Goal: Task Accomplishment & Management: Complete application form

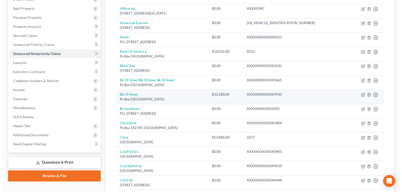
scroll to position [100, 0]
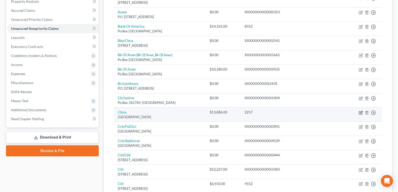
click at [361, 113] on icon "button" at bounding box center [361, 112] width 2 height 2
select select "43"
select select "2"
select select "0"
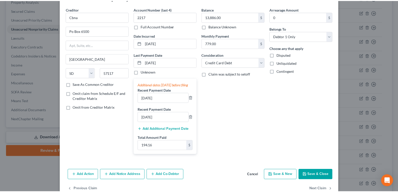
scroll to position [25, 0]
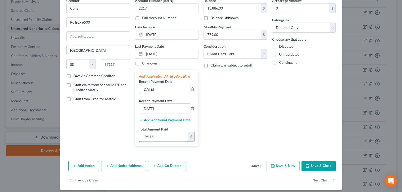
click at [156, 141] on input "194.16" at bounding box center [163, 137] width 49 height 10
type input "779.51"
click at [321, 172] on button "Save & Close" at bounding box center [318, 166] width 34 height 11
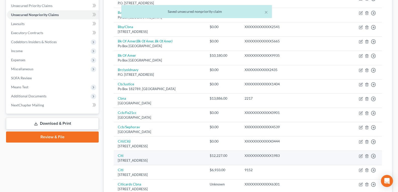
scroll to position [126, 0]
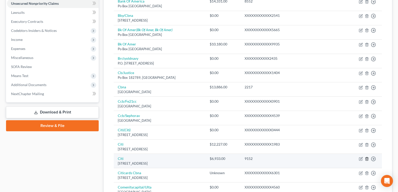
click at [365, 160] on icon "button" at bounding box center [367, 159] width 4 height 4
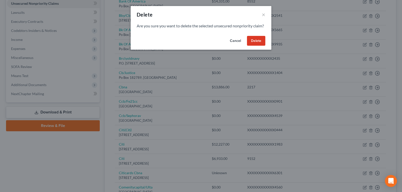
click at [233, 46] on button "Cancel" at bounding box center [235, 41] width 19 height 10
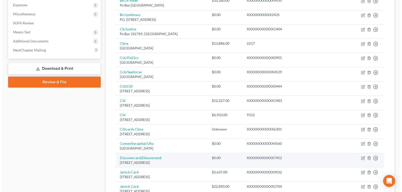
scroll to position [176, 0]
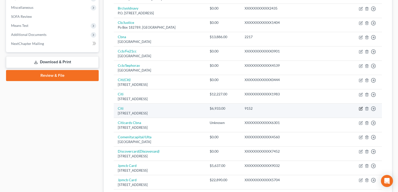
click at [361, 108] on icon "button" at bounding box center [361, 108] width 2 height 2
select select "43"
select select "2"
select select "0"
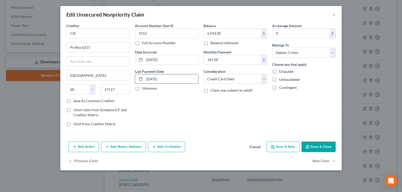
click at [167, 79] on input "06/01/2025" at bounding box center [171, 79] width 54 height 10
drag, startPoint x: 171, startPoint y: 79, endPoint x: 147, endPoint y: 80, distance: 24.7
click at [147, 80] on input "06/01/2025" at bounding box center [171, 79] width 54 height 10
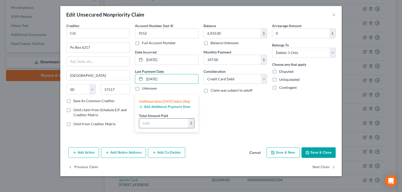
type input "08/01/2025"
click at [166, 127] on input "text" at bounding box center [163, 124] width 49 height 10
click at [252, 158] on button "Cancel" at bounding box center [254, 153] width 19 height 10
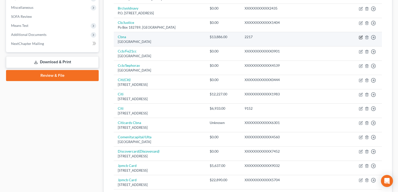
click at [360, 36] on icon "button" at bounding box center [361, 37] width 4 height 4
select select "43"
select select "2"
select select "0"
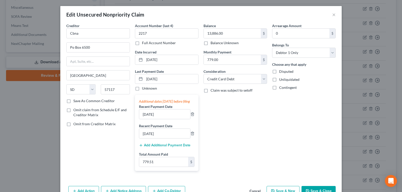
click at [159, 147] on button "Add Additional Payment Date" at bounding box center [164, 145] width 51 height 4
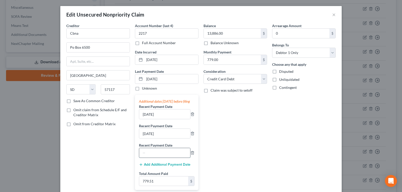
click at [157, 156] on input "text" at bounding box center [164, 153] width 51 height 10
type input "08/01/2025"
drag, startPoint x: 124, startPoint y: 158, endPoint x: 115, endPoint y: 158, distance: 9.3
click at [115, 158] on div "Creditor * Cbna Po Box 6500 Sioux Falls State AL AK AR AZ CA CO CT DE DC FL GA …" at bounding box center [201, 108] width 274 height 171
click at [192, 154] on icon "button" at bounding box center [192, 152] width 2 height 3
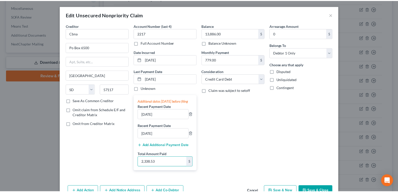
scroll to position [34, 0]
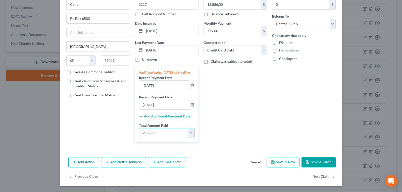
type input "2,338.53"
click at [308, 161] on button "Save & Close" at bounding box center [318, 162] width 34 height 11
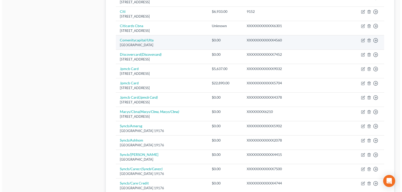
scroll to position [301, 0]
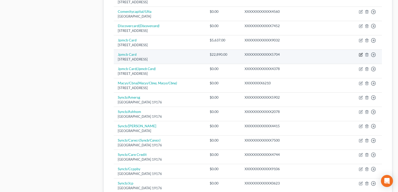
click at [360, 55] on icon "button" at bounding box center [361, 54] width 2 height 2
select select "7"
select select "0"
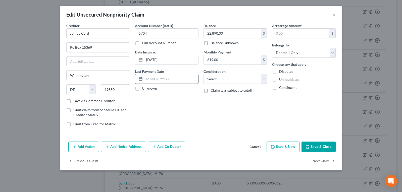
click at [161, 80] on input "text" at bounding box center [171, 79] width 54 height 10
click at [163, 79] on input "text" at bounding box center [171, 79] width 54 height 10
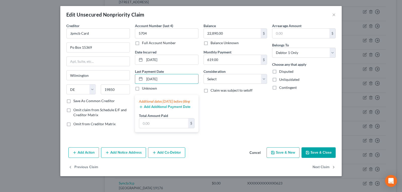
type input "08/01/2025"
click at [160, 103] on div "Additional dates within 90 days before filing" at bounding box center [167, 101] width 56 height 5
click at [155, 109] on button "Add Additional Payment Date" at bounding box center [164, 107] width 51 height 4
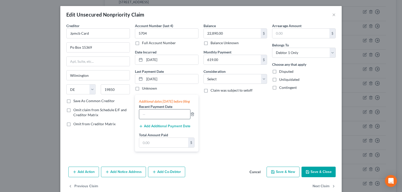
click at [152, 117] on input "text" at bounding box center [164, 115] width 51 height 10
type input "07/01/2025"
click at [150, 128] on button "Add Additional Payment Date" at bounding box center [164, 126] width 51 height 4
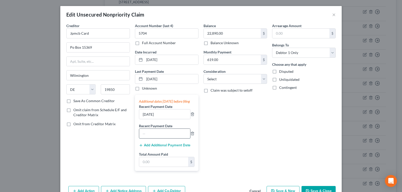
click at [150, 138] on input "text" at bounding box center [164, 134] width 51 height 10
type input "06/01/2025"
click at [149, 162] on div "$" at bounding box center [167, 162] width 56 height 10
click at [149, 167] on input "text" at bounding box center [163, 162] width 49 height 10
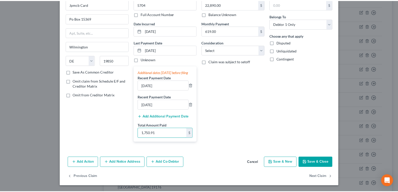
scroll to position [34, 0]
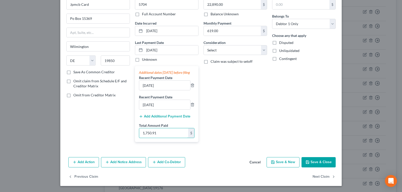
type input "1,750.91"
click at [309, 160] on button "Save & Close" at bounding box center [318, 162] width 34 height 11
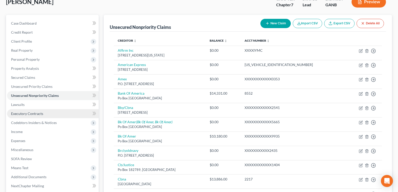
scroll to position [50, 0]
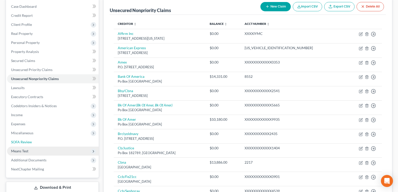
drag, startPoint x: 21, startPoint y: 143, endPoint x: 63, endPoint y: 152, distance: 42.8
click at [21, 143] on span "SOFA Review" at bounding box center [21, 142] width 21 height 4
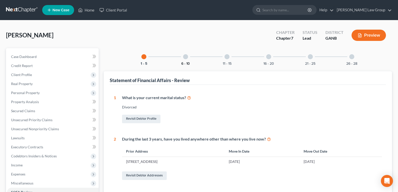
click at [187, 62] on button "6 - 10" at bounding box center [185, 64] width 9 height 4
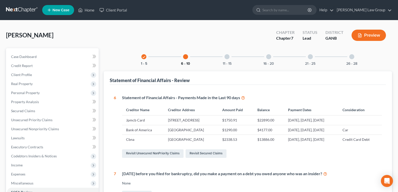
scroll to position [25, 0]
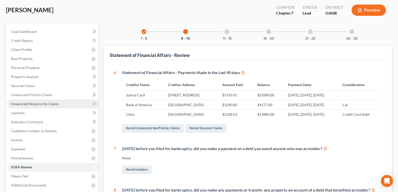
click at [19, 105] on span "Unsecured Nonpriority Claims" at bounding box center [35, 104] width 48 height 4
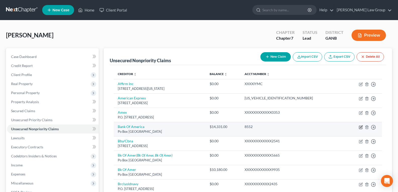
click at [362, 127] on icon "button" at bounding box center [361, 127] width 4 height 4
select select "45"
select select "2"
select select "0"
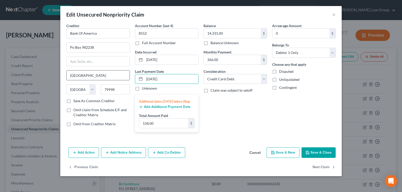
drag, startPoint x: 172, startPoint y: 76, endPoint x: 128, endPoint y: 77, distance: 44.2
click at [128, 77] on div "Creditor * Bank Of America Po Box 982238 El Paso State AL AK AR AZ CA CO CT DE …" at bounding box center [201, 79] width 274 height 113
click at [255, 158] on button "Cancel" at bounding box center [254, 153] width 19 height 10
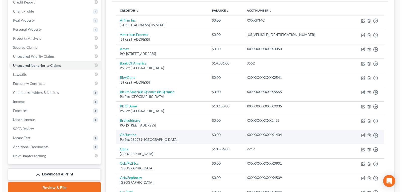
scroll to position [75, 0]
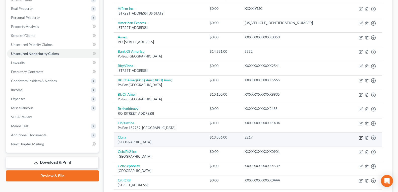
click at [360, 138] on icon "button" at bounding box center [361, 137] width 2 height 2
select select "43"
select select "2"
select select "0"
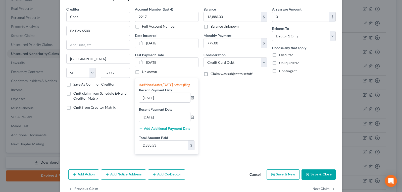
scroll to position [25, 0]
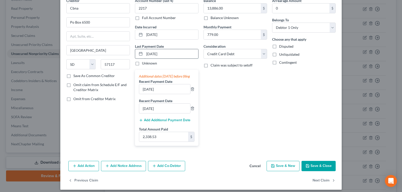
drag, startPoint x: 167, startPoint y: 53, endPoint x: 136, endPoint y: 52, distance: 30.4
click at [136, 52] on div "08/01/2025" at bounding box center [167, 54] width 64 height 10
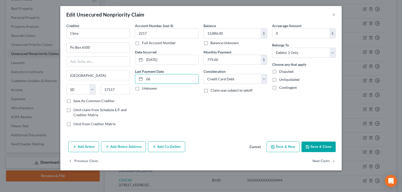
type input "0"
type input "08/01/2025"
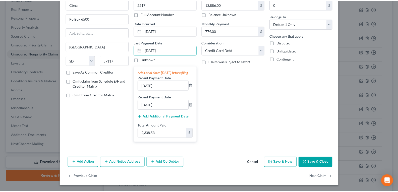
scroll to position [34, 0]
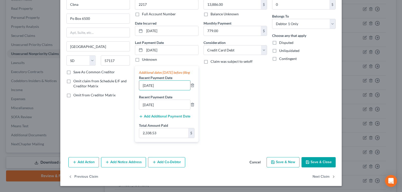
drag, startPoint x: 168, startPoint y: 85, endPoint x: 99, endPoint y: 80, distance: 69.3
click at [100, 77] on div "Creditor * Cbna Po Box 6500 Sioux Falls State AL AK AR AZ CA CO CT DE DC FL GA …" at bounding box center [201, 70] width 274 height 152
type input "06/01/2025"
drag, startPoint x: 153, startPoint y: 105, endPoint x: 77, endPoint y: 97, distance: 76.5
click at [80, 97] on div "Creditor * Cbna Po Box 6500 Sioux Falls State AL AK AR AZ CA CO CT DE DC FL GA …" at bounding box center [201, 70] width 274 height 152
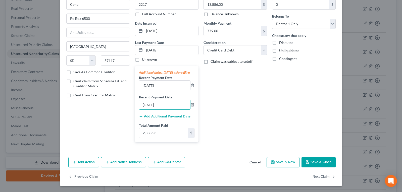
type input "07/01/2025"
click at [313, 160] on button "Save & Close" at bounding box center [318, 162] width 34 height 11
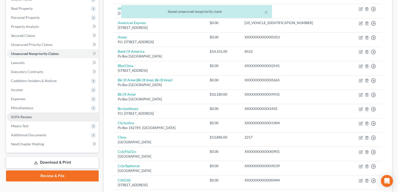
click at [27, 118] on span "SOFA Review" at bounding box center [21, 117] width 21 height 4
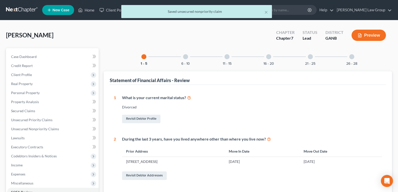
click at [185, 59] on div "6 - 10" at bounding box center [185, 56] width 17 height 17
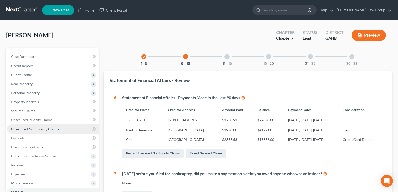
click at [41, 130] on span "Unsecured Nonpriority Claims" at bounding box center [35, 129] width 48 height 4
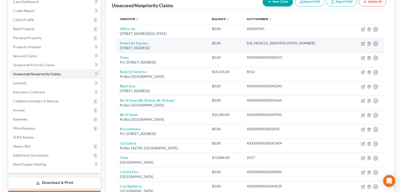
scroll to position [100, 0]
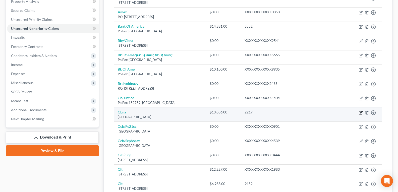
click at [359, 112] on td "Move to D Move to E Move to G Move to Notice Only" at bounding box center [363, 115] width 37 height 14
click at [362, 113] on icon "button" at bounding box center [361, 113] width 4 height 4
select select "43"
select select "2"
select select "0"
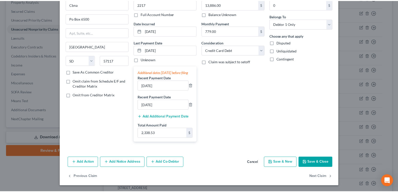
scroll to position [34, 0]
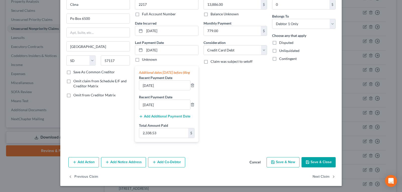
click at [250, 164] on button "Cancel" at bounding box center [254, 163] width 19 height 10
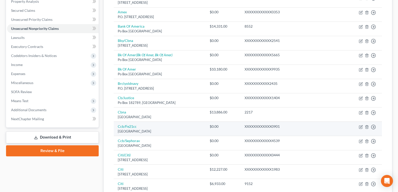
scroll to position [126, 0]
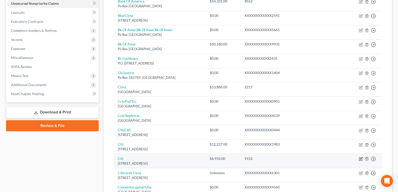
click at [360, 159] on icon "button" at bounding box center [361, 159] width 4 height 4
select select "43"
select select "2"
select select "0"
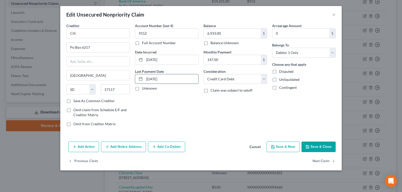
click at [169, 79] on input "06/01/2025" at bounding box center [171, 79] width 54 height 10
click at [255, 147] on button "Cancel" at bounding box center [254, 147] width 19 height 10
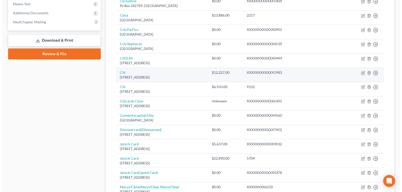
scroll to position [201, 0]
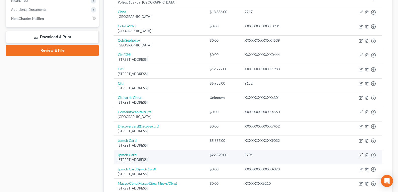
click at [360, 155] on icon "button" at bounding box center [361, 155] width 4 height 4
select select "7"
select select "0"
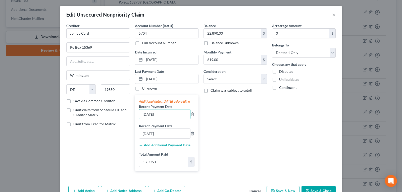
drag, startPoint x: 166, startPoint y: 119, endPoint x: 118, endPoint y: 113, distance: 48.4
click at [118, 113] on div "Creditor * Jpmcb Card Po Box 15369 Wilmington State AL AK AR AZ CA CO CT DE DC …" at bounding box center [201, 99] width 274 height 152
type input "06/01/2025"
drag, startPoint x: 169, startPoint y: 137, endPoint x: 100, endPoint y: 137, distance: 68.6
click at [100, 137] on div "Creditor * Jpmcb Card Po Box 15369 Wilmington State AL AK AR AZ CA CO CT DE DC …" at bounding box center [201, 99] width 274 height 152
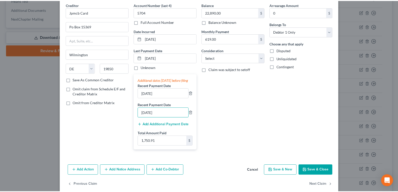
scroll to position [34, 0]
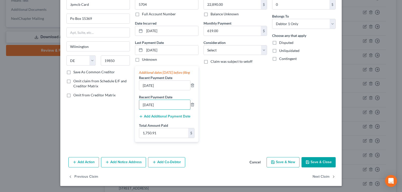
type input "07/01/2025"
click at [313, 162] on button "Save & Close" at bounding box center [318, 162] width 34 height 11
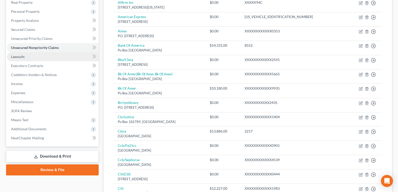
scroll to position [50, 0]
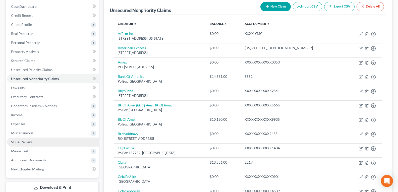
click at [28, 144] on span "SOFA Review" at bounding box center [21, 142] width 21 height 4
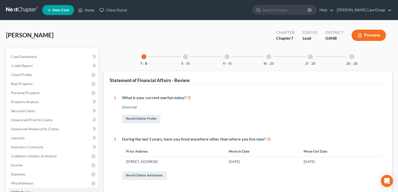
click at [189, 61] on div "6 - 10" at bounding box center [185, 56] width 17 height 17
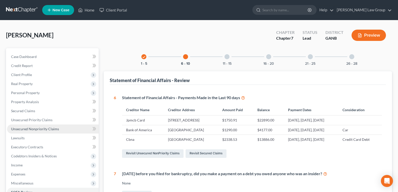
click at [28, 128] on span "Unsecured Nonpriority Claims" at bounding box center [35, 129] width 48 height 4
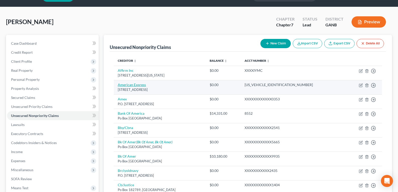
scroll to position [25, 0]
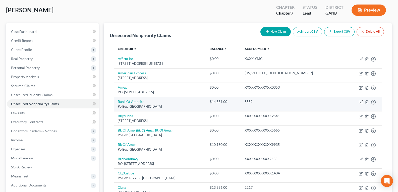
click at [361, 103] on icon "button" at bounding box center [361, 101] width 2 height 2
select select "45"
select select "2"
select select "0"
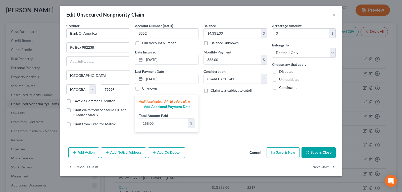
click at [254, 158] on button "Cancel" at bounding box center [254, 153] width 19 height 10
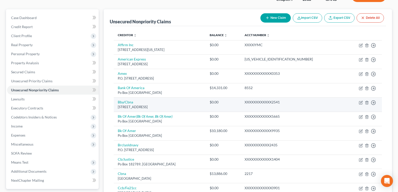
scroll to position [50, 0]
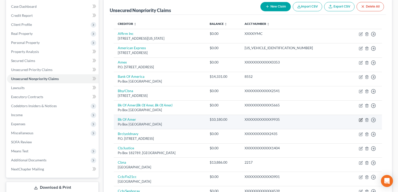
click at [360, 121] on icon "button" at bounding box center [361, 120] width 4 height 4
select select "45"
select select "2"
select select "0"
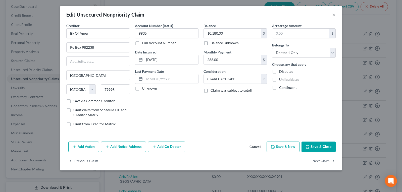
click at [259, 148] on button "Cancel" at bounding box center [254, 147] width 19 height 10
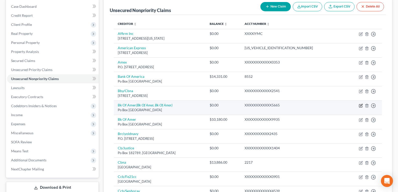
click at [362, 106] on icon "button" at bounding box center [361, 106] width 4 height 4
select select "45"
select select "2"
select select "0"
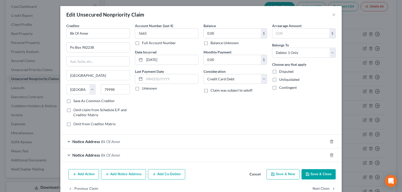
drag, startPoint x: 254, startPoint y: 173, endPoint x: 144, endPoint y: 168, distance: 110.1
click at [254, 173] on button "Cancel" at bounding box center [254, 175] width 19 height 10
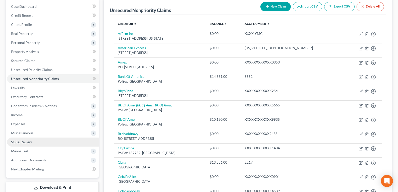
click at [28, 142] on span "SOFA Review" at bounding box center [21, 142] width 21 height 4
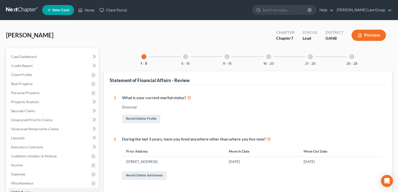
click at [185, 61] on div "6 - 10" at bounding box center [185, 56] width 17 height 17
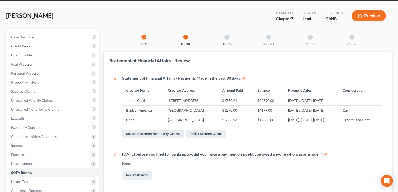
scroll to position [25, 0]
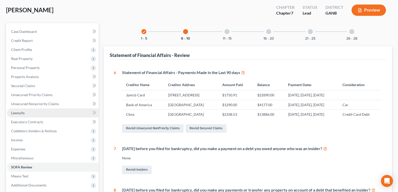
click at [33, 109] on link "Lawsuits" at bounding box center [53, 113] width 92 height 9
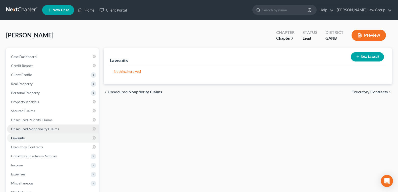
click at [58, 129] on link "Unsecured Nonpriority Claims" at bounding box center [53, 129] width 92 height 9
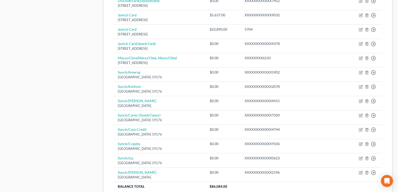
scroll to position [352, 0]
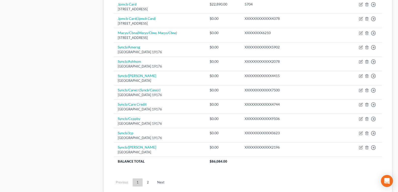
drag, startPoint x: 149, startPoint y: 184, endPoint x: 153, endPoint y: 176, distance: 9.2
click at [149, 184] on link "2" at bounding box center [148, 183] width 10 height 8
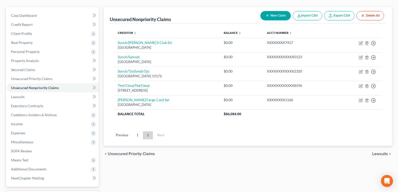
scroll to position [50, 0]
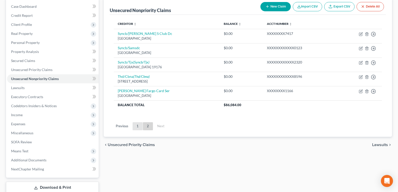
click at [138, 127] on link "1" at bounding box center [138, 126] width 10 height 8
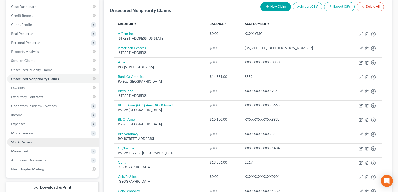
click at [20, 141] on span "SOFA Review" at bounding box center [21, 142] width 21 height 4
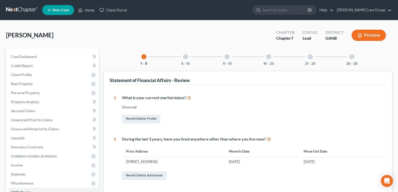
click at [186, 60] on div "6 - 10" at bounding box center [185, 56] width 17 height 17
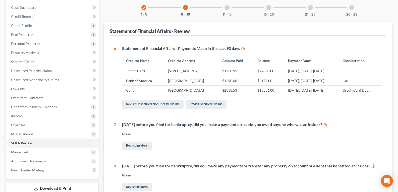
scroll to position [50, 0]
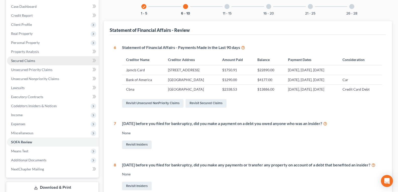
click at [15, 60] on span "Secured Claims" at bounding box center [23, 61] width 24 height 4
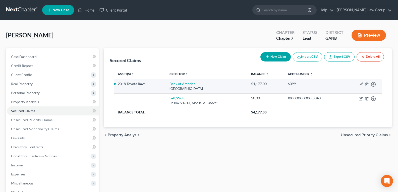
click at [359, 85] on icon "button" at bounding box center [360, 84] width 3 height 3
select select "9"
select select "0"
select select "2"
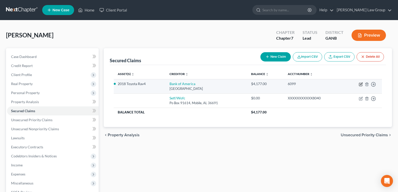
select select "0"
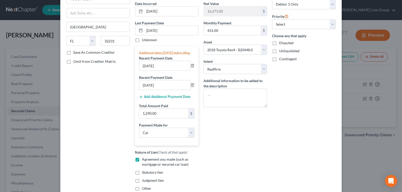
scroll to position [50, 0]
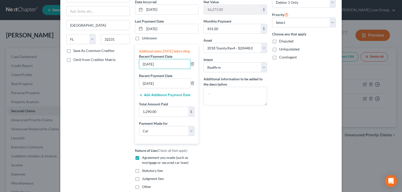
drag, startPoint x: 151, startPoint y: 68, endPoint x: 116, endPoint y: 68, distance: 35.2
click at [116, 68] on div "Creditor * Bank of America Po Box 45144 Jacksonville State AL AK AR AZ CA CO CT…" at bounding box center [201, 83] width 274 height 221
type input "06/01/2025"
drag, startPoint x: 165, startPoint y: 88, endPoint x: 109, endPoint y: 80, distance: 56.2
click at [109, 80] on div "Creditor * Bank of America Po Box 45144 Jacksonville State AL AK AR AZ CA CO CT…" at bounding box center [201, 83] width 274 height 221
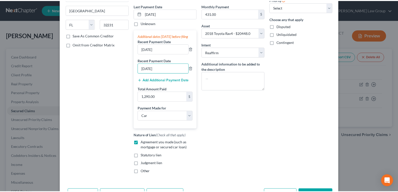
scroll to position [78, 0]
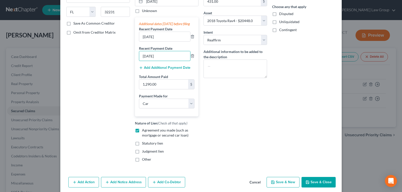
type input "07/01/2025"
click at [321, 188] on button "Save & Close" at bounding box center [318, 182] width 34 height 11
select select
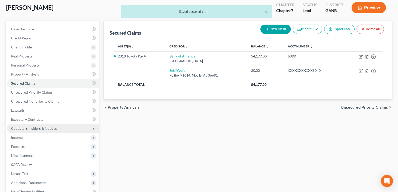
scroll to position [50, 0]
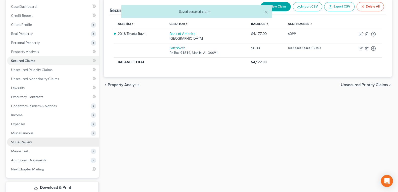
click at [19, 143] on span "SOFA Review" at bounding box center [21, 142] width 21 height 4
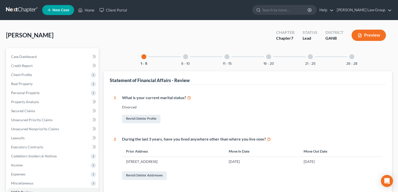
click at [184, 59] on div at bounding box center [185, 56] width 5 height 5
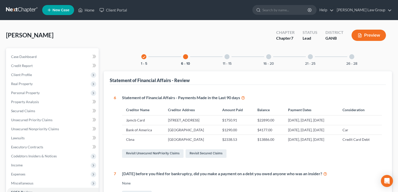
click at [369, 38] on button "Preview" at bounding box center [369, 35] width 34 height 11
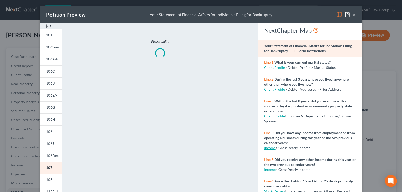
click at [48, 26] on img at bounding box center [49, 26] width 6 height 6
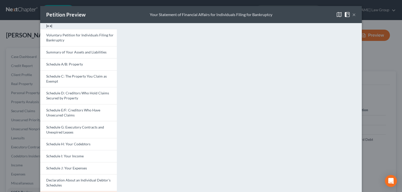
click at [381, 48] on div "Petition Preview Your Statement of Financial Affairs for Individuals Filing for…" at bounding box center [201, 96] width 402 height 192
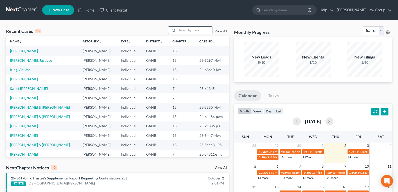
click at [181, 30] on input "search" at bounding box center [194, 30] width 35 height 7
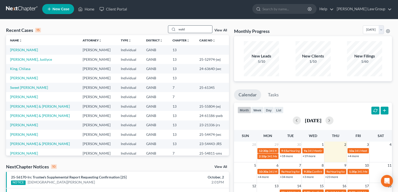
scroll to position [1, 0]
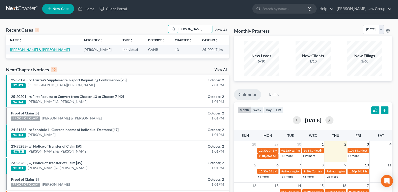
type input "[PERSON_NAME]"
click at [25, 50] on link "[PERSON_NAME] & [PERSON_NAME]" at bounding box center [40, 49] width 60 height 4
